Goal: Communication & Community: Ask a question

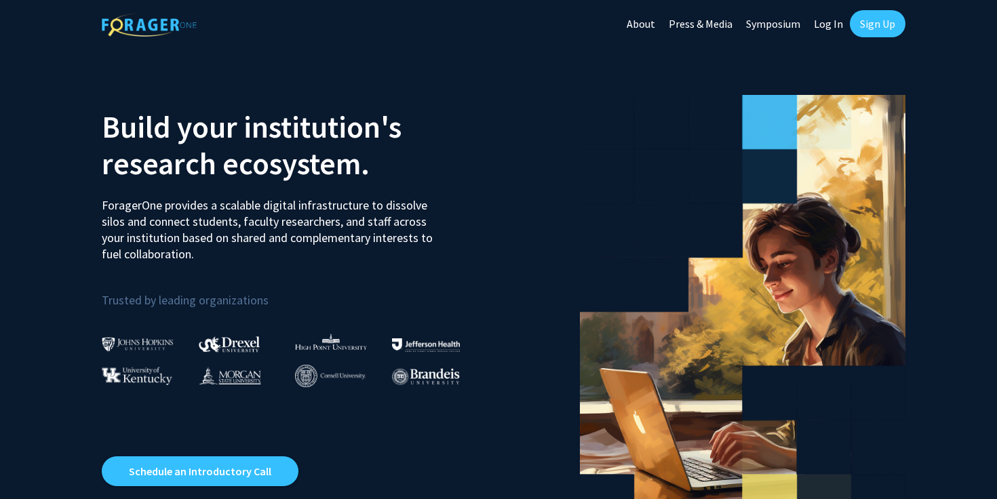
click at [888, 30] on link "Sign Up" at bounding box center [877, 23] width 56 height 27
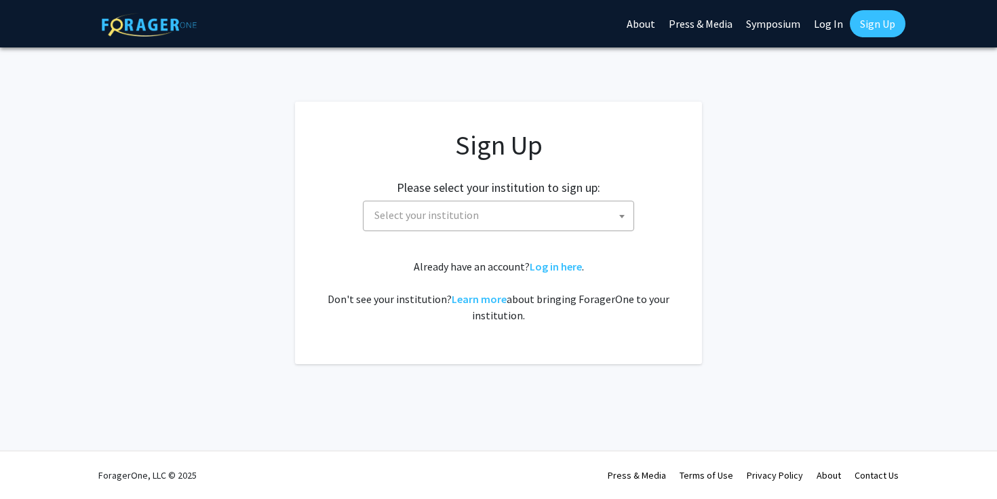
click at [587, 213] on span "Select your institution" at bounding box center [501, 215] width 264 height 28
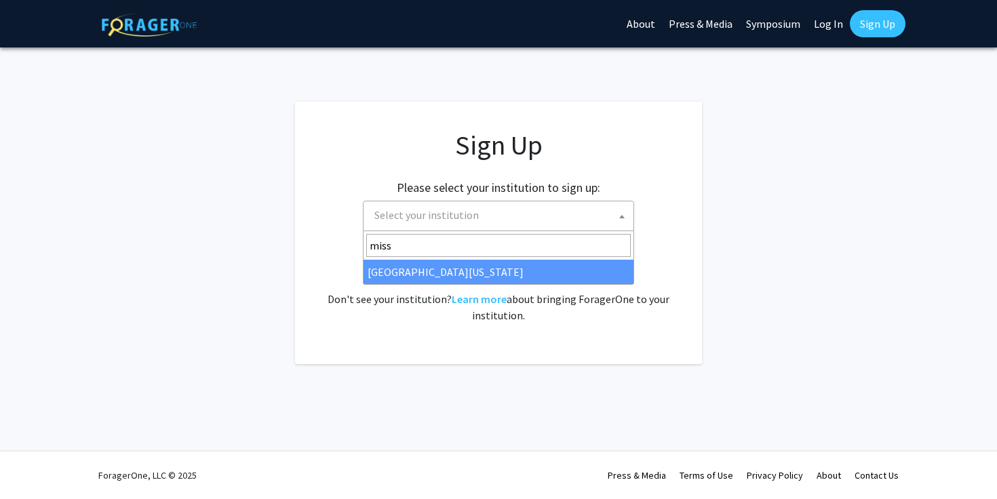
type input "miss"
select select "33"
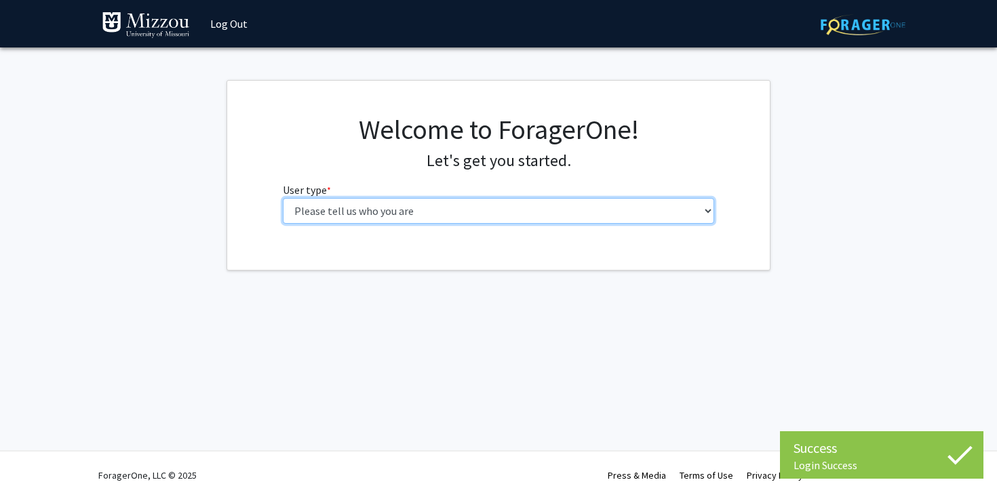
click at [546, 220] on select "Please tell us who you are Undergraduate Student Master's Student Doctoral Cand…" at bounding box center [499, 211] width 432 height 26
select select "1: undergrad"
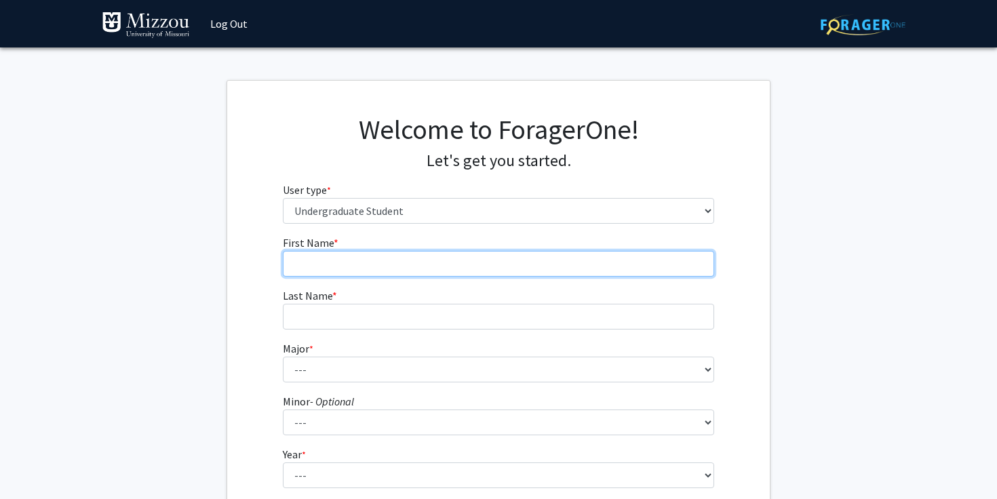
click at [540, 270] on input "First Name * required" at bounding box center [499, 264] width 432 height 26
type input "Avery"
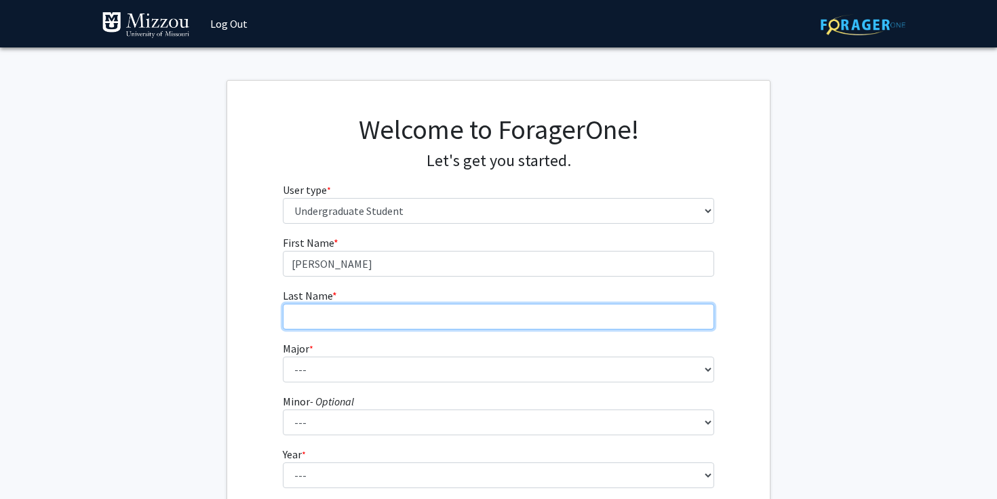
type input "Jolly"
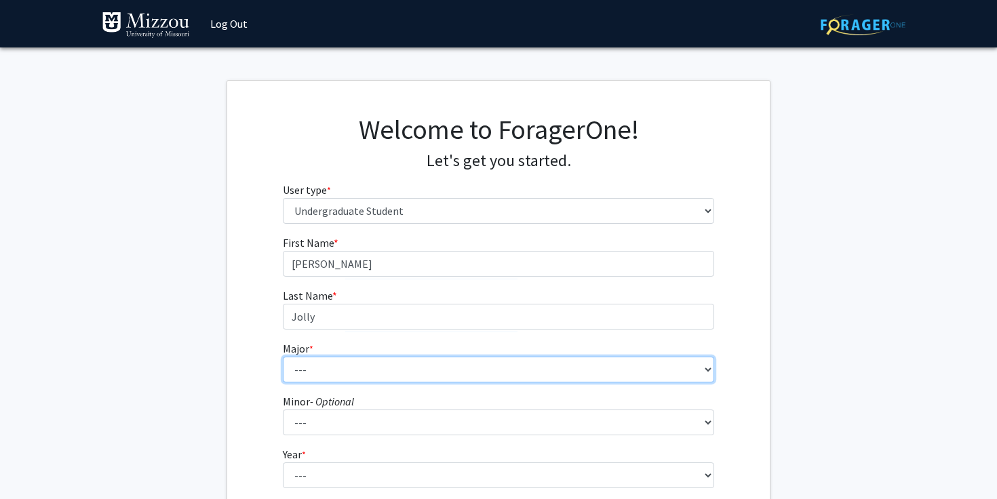
click at [469, 381] on select "--- Agribusiness Management Agricultural Education Agricultural Education: Comm…" at bounding box center [499, 370] width 432 height 26
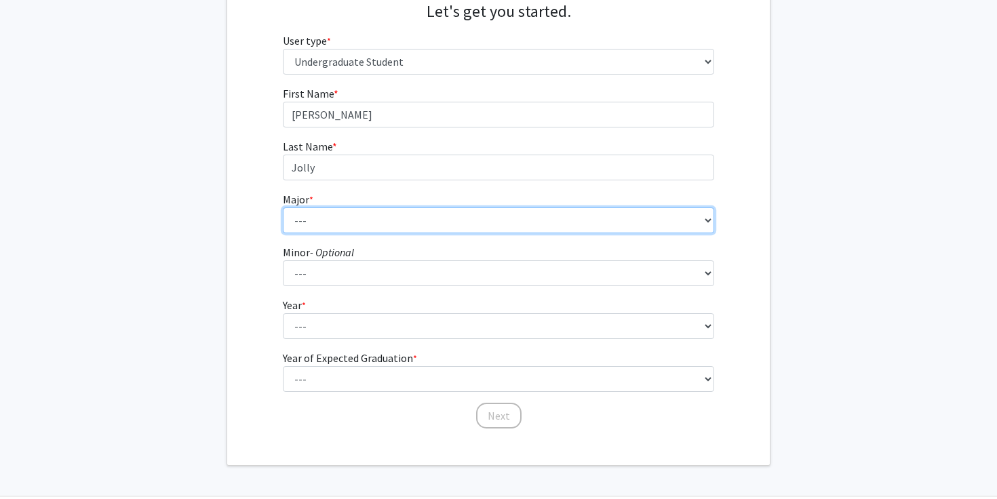
scroll to position [150, 0]
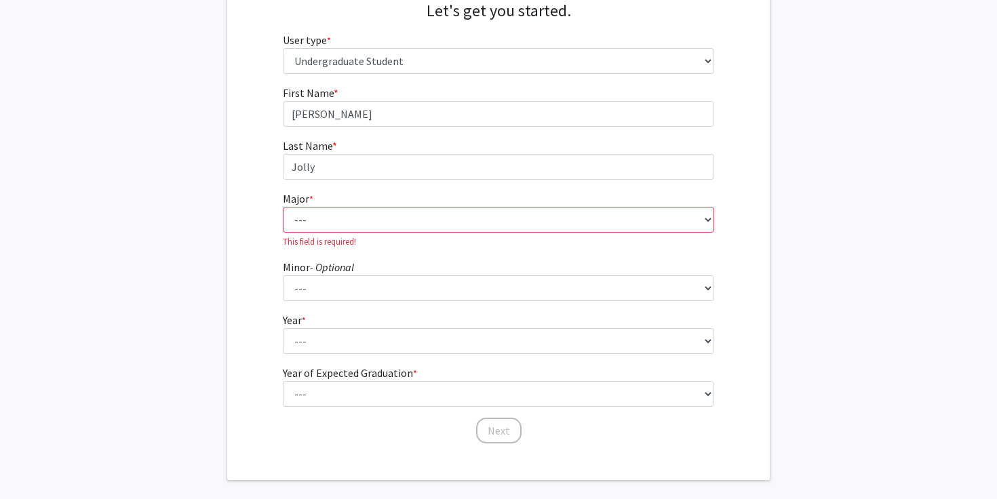
click at [485, 199] on fg-select "Major * required --- Agribusiness Management Agricultural Education Agricultura…" at bounding box center [499, 219] width 432 height 58
click at [486, 211] on select "--- Agribusiness Management Agricultural Education Agricultural Education: Comm…" at bounding box center [499, 220] width 432 height 26
select select "28: 2527"
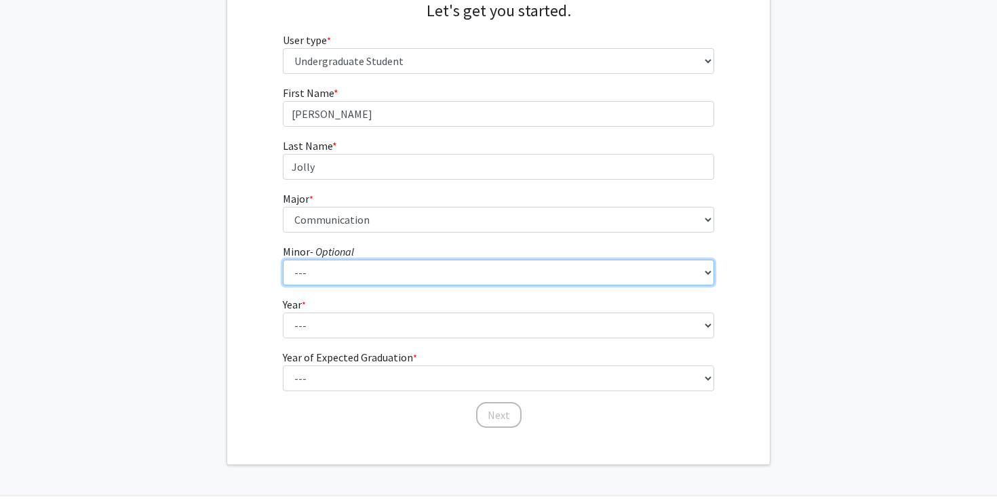
click at [363, 273] on select "--- Accountancy Aerospace Engineering Aerospace Studies Agribusiness Management…" at bounding box center [499, 273] width 432 height 26
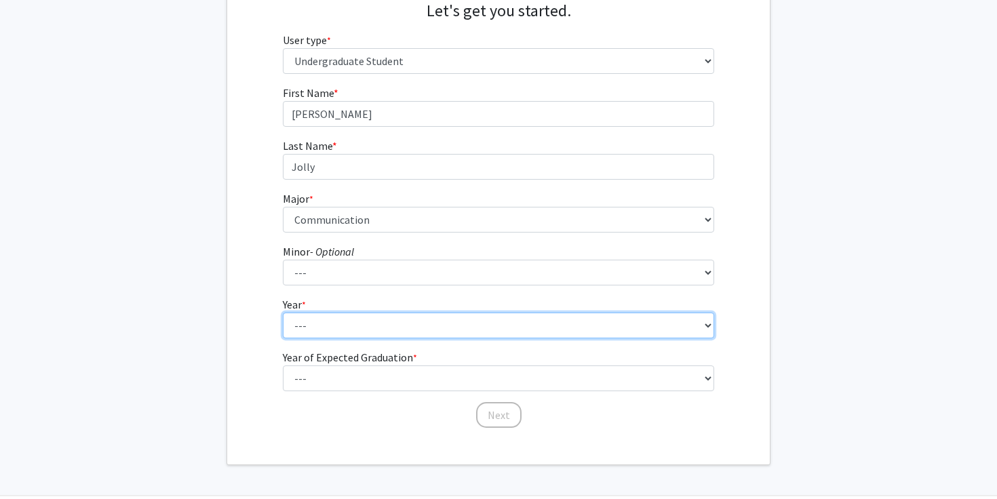
drag, startPoint x: 363, startPoint y: 271, endPoint x: 367, endPoint y: 332, distance: 61.2
click at [367, 332] on select "--- First-year Sophomore Junior Senior Postbaccalaureate Certificate" at bounding box center [499, 326] width 432 height 26
select select "2: sophomore"
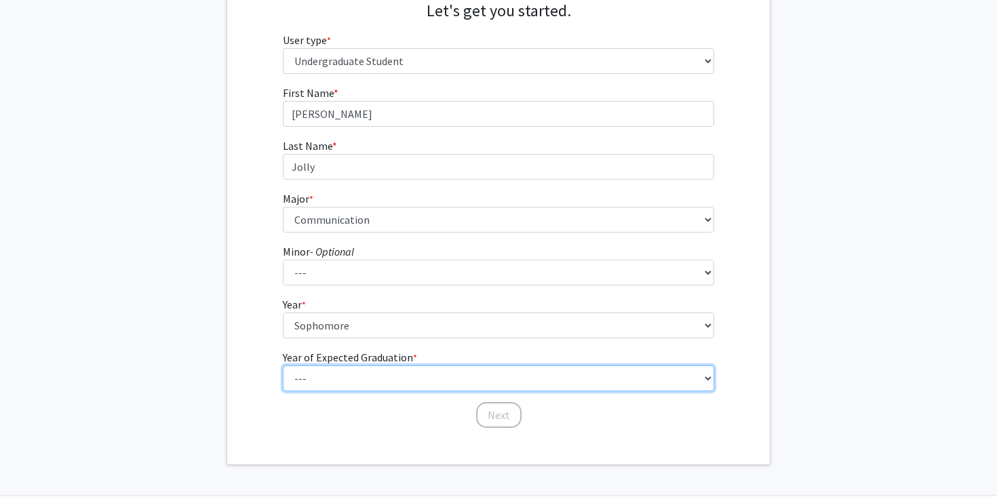
click at [367, 368] on select "--- 2025 2026 2027 2028 2029 2030 2031 2032 2033 2034" at bounding box center [499, 378] width 432 height 26
select select "4: 2028"
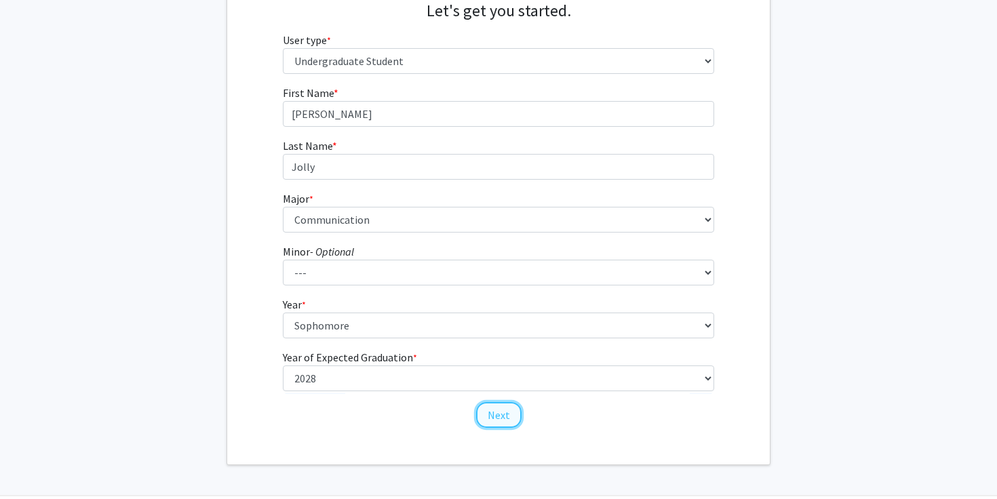
click at [486, 419] on button "Next" at bounding box center [498, 415] width 45 height 26
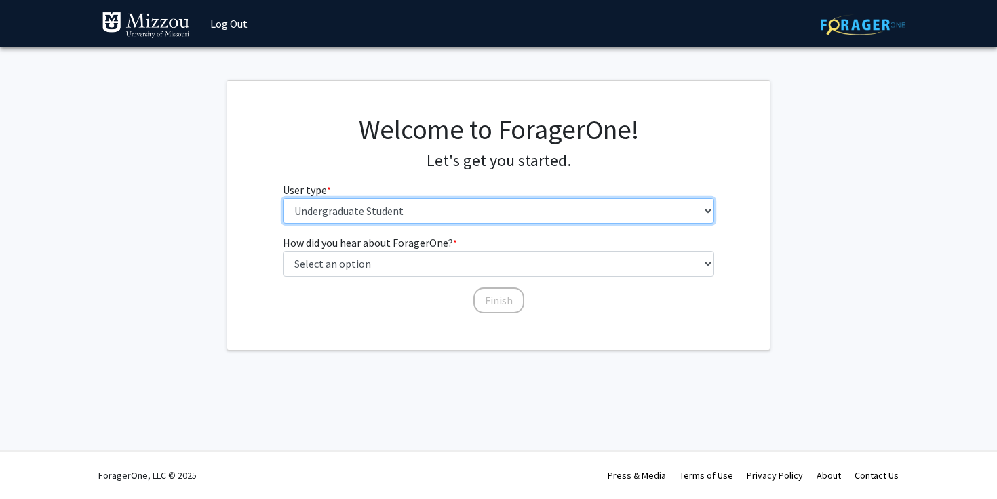
click at [435, 205] on select "Please tell us who you are Undergraduate Student Master's Student Doctoral Cand…" at bounding box center [499, 211] width 432 height 26
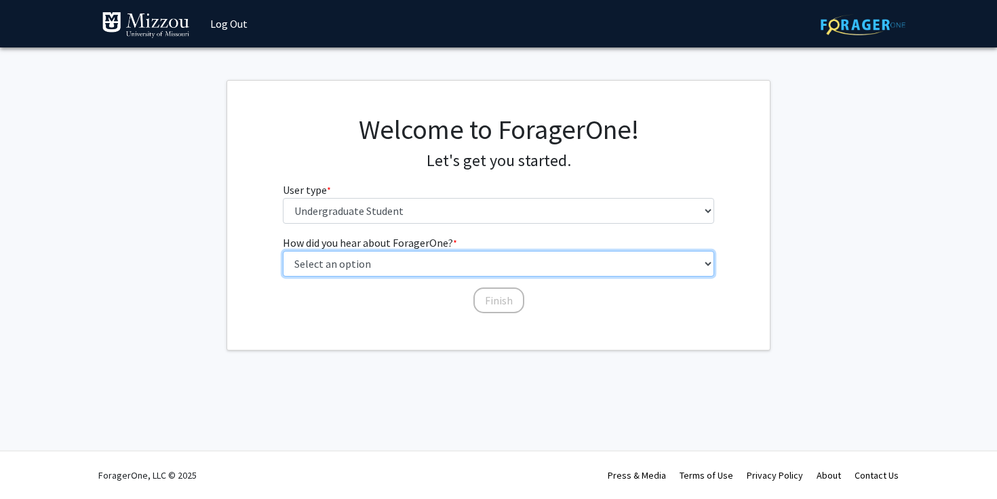
click at [429, 270] on select "Select an option Peer/student recommendation Faculty/staff recommendation Unive…" at bounding box center [499, 264] width 432 height 26
select select "2: faculty_recommendation"
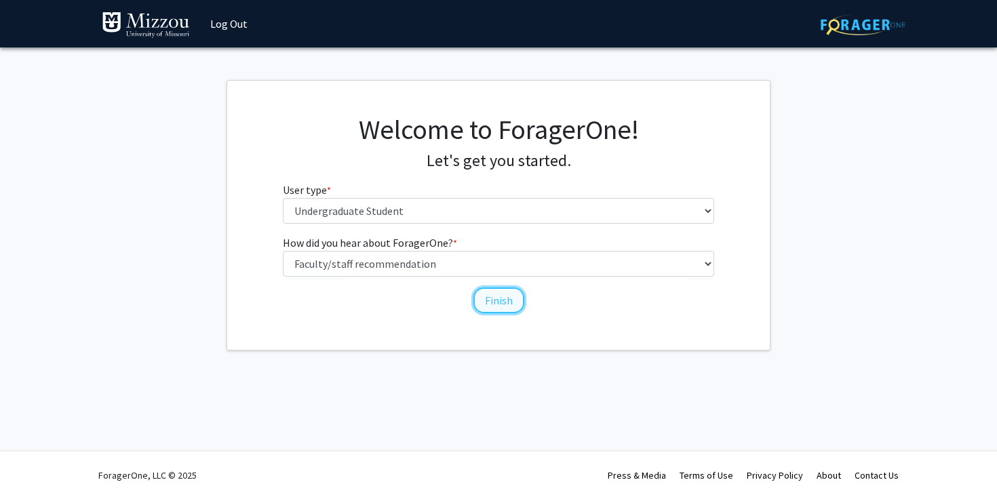
click at [489, 298] on button "Finish" at bounding box center [498, 300] width 51 height 26
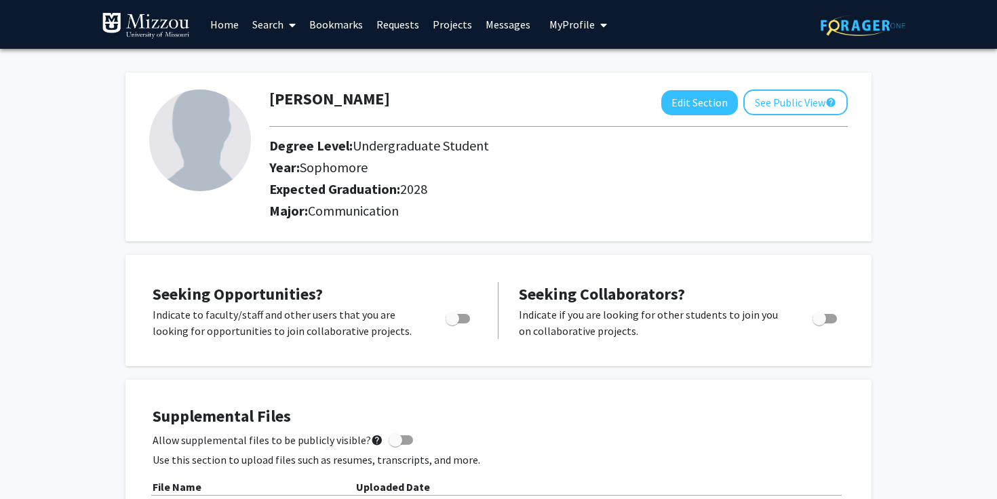
click at [268, 23] on link "Search" at bounding box center [273, 24] width 57 height 47
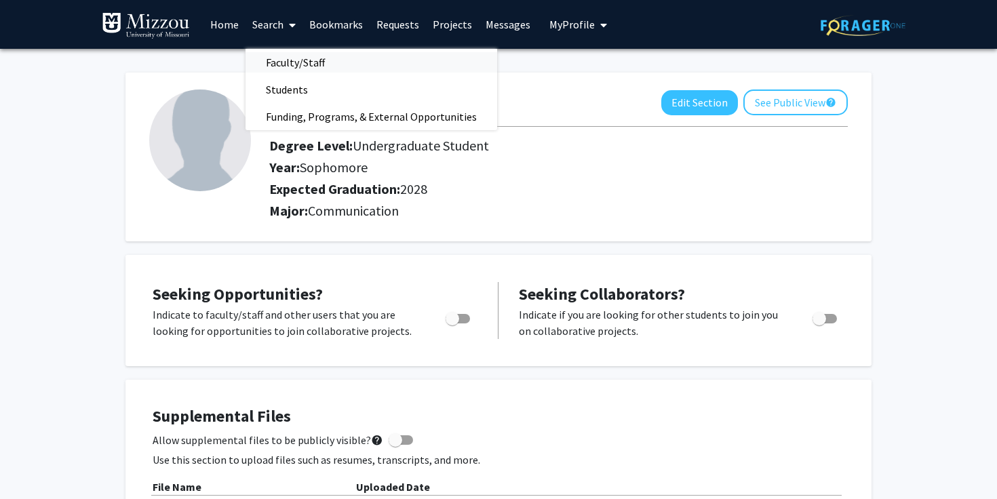
click at [294, 66] on span "Faculty/Staff" at bounding box center [295, 62] width 100 height 27
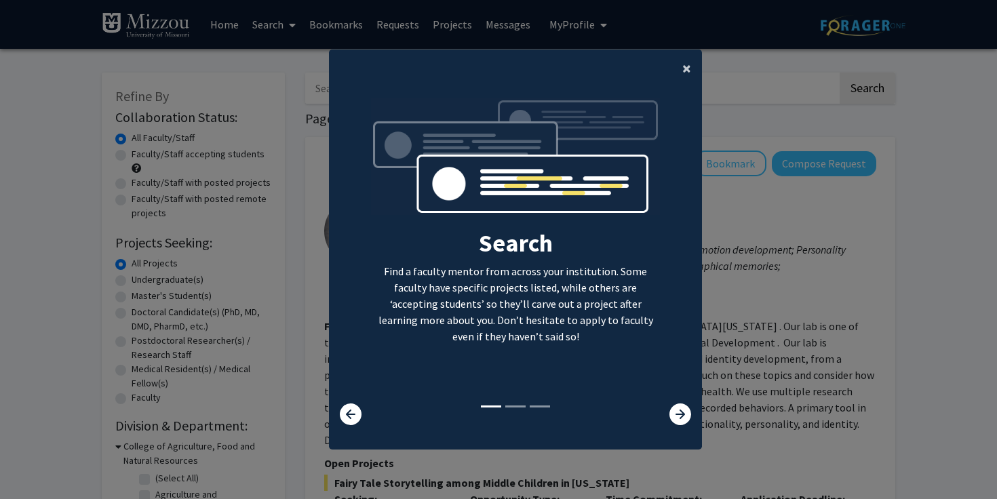
click at [685, 75] on span "×" at bounding box center [686, 68] width 9 height 21
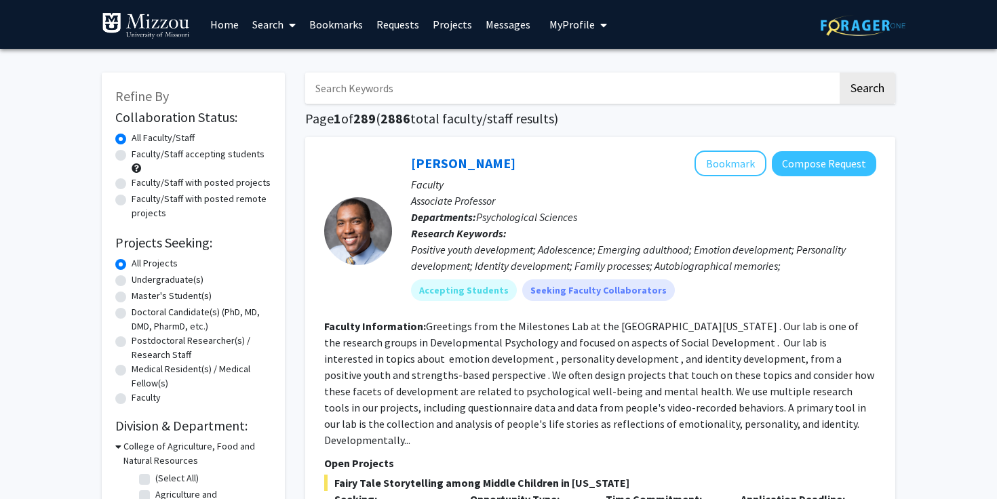
click at [363, 96] on input "Search Keywords" at bounding box center [571, 88] width 532 height 31
type input "ellis-kalton"
click at [865, 94] on button "Search" at bounding box center [867, 88] width 56 height 31
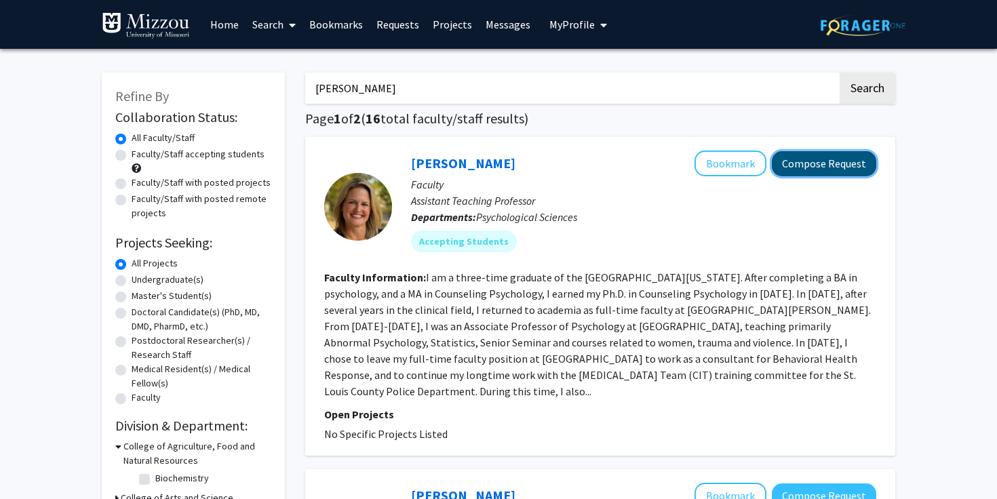
click at [811, 154] on button "Compose Request" at bounding box center [823, 163] width 104 height 25
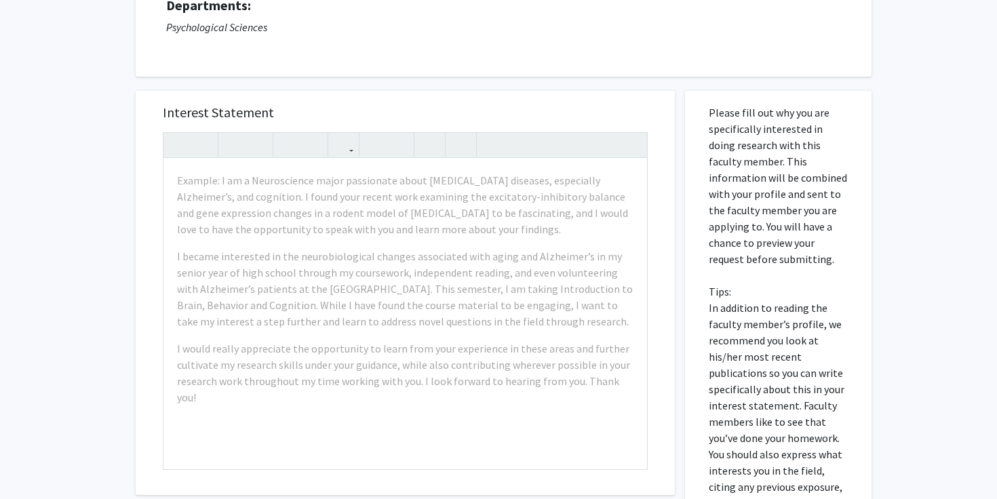
scroll to position [153, 0]
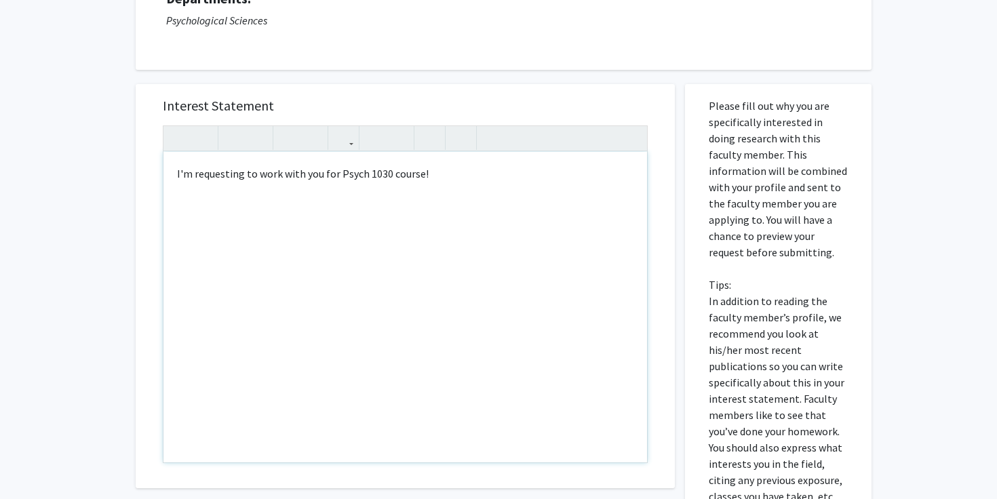
type textarea "I'm requesting to work with you for Psych 1030 course!"
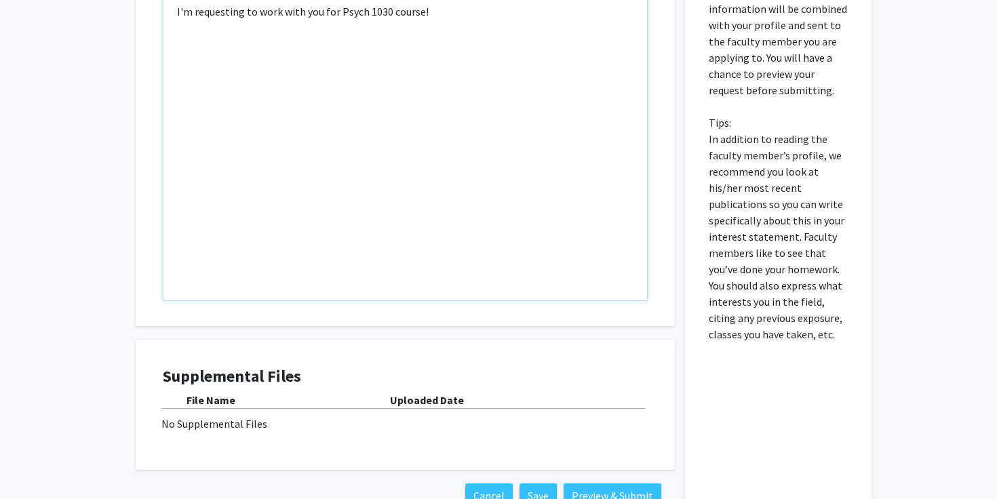
scroll to position [408, 0]
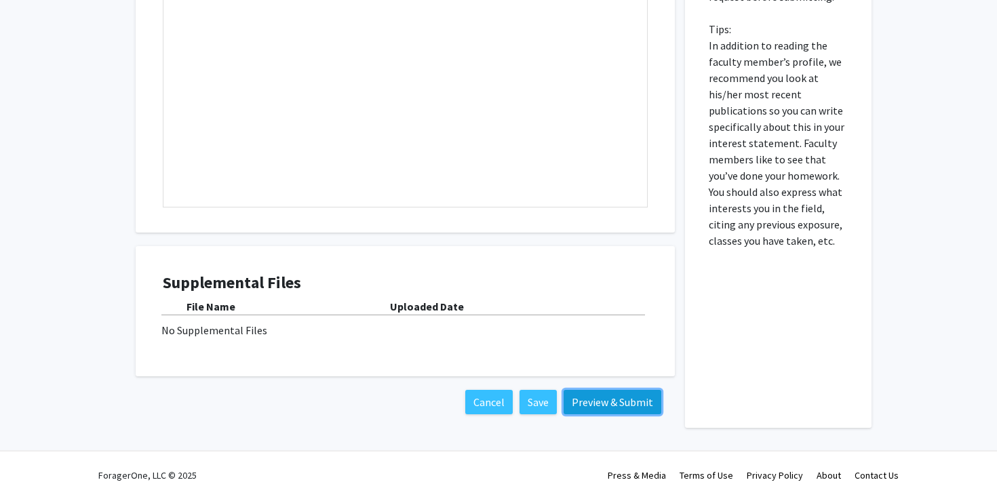
click at [599, 403] on button "Preview & Submit" at bounding box center [612, 402] width 98 height 24
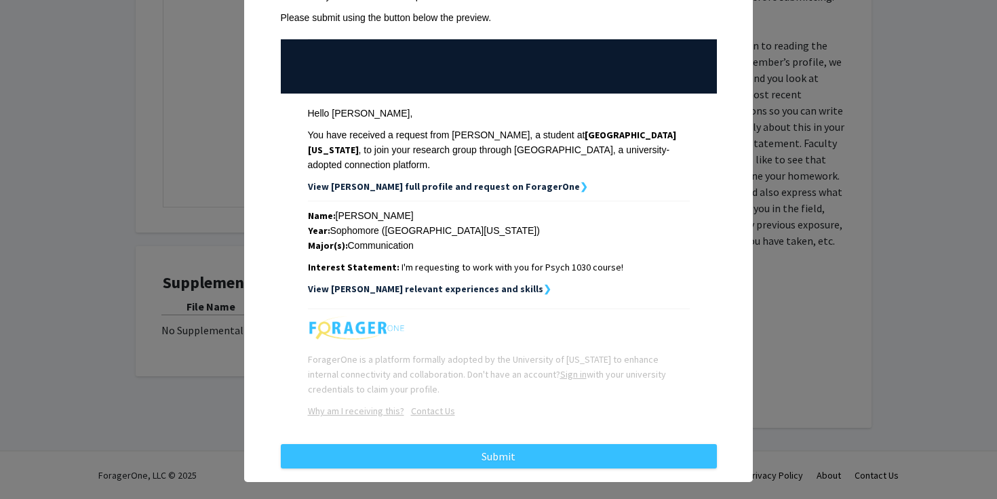
scroll to position [115, 0]
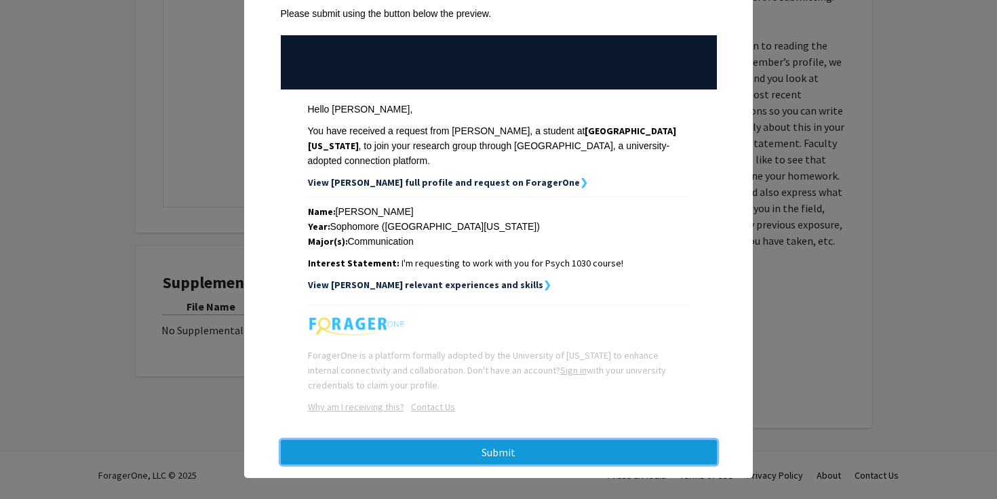
click at [571, 440] on button "Submit" at bounding box center [499, 452] width 436 height 24
